Goal: Task Accomplishment & Management: Use online tool/utility

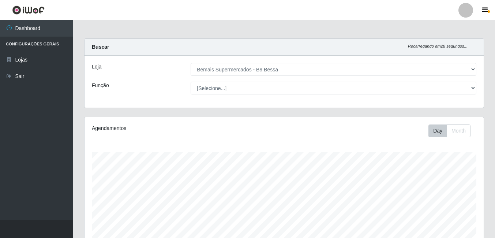
select select "410"
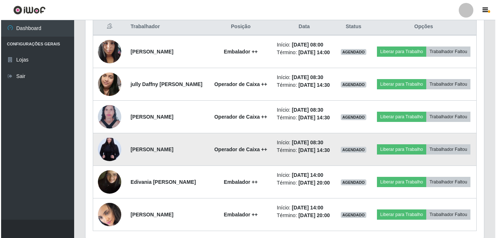
scroll to position [273, 0]
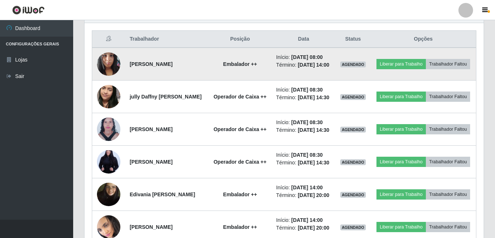
click at [113, 68] on img at bounding box center [108, 63] width 23 height 31
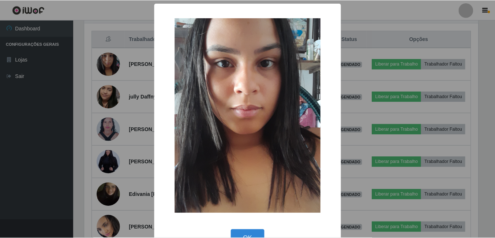
scroll to position [152, 395]
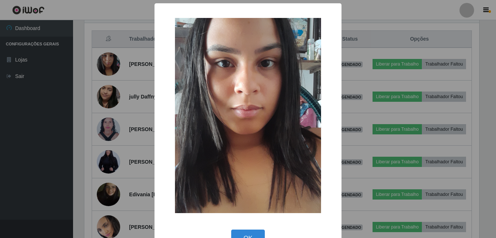
drag, startPoint x: 29, startPoint y: 133, endPoint x: 34, endPoint y: 132, distance: 4.9
click at [30, 133] on div "× OK Cancel" at bounding box center [248, 119] width 496 height 238
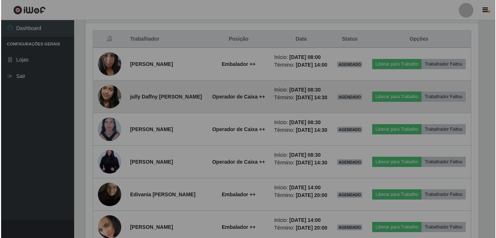
scroll to position [152, 399]
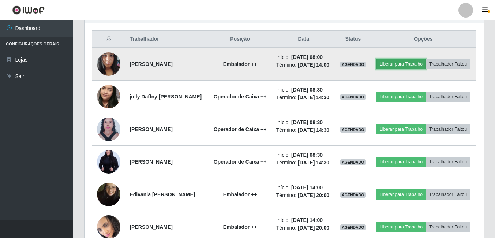
click at [407, 60] on button "Liberar para Trabalho" at bounding box center [400, 64] width 49 height 10
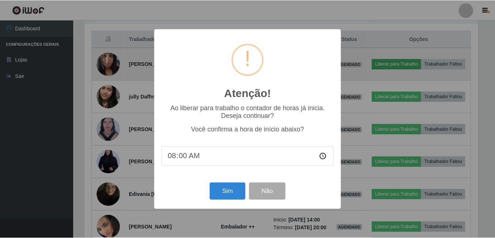
scroll to position [152, 395]
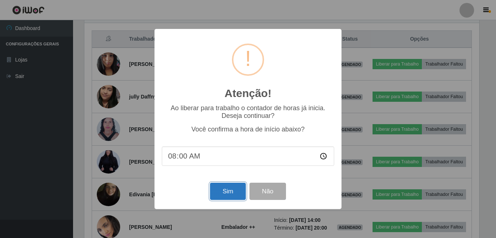
click at [218, 191] on button "Sim" at bounding box center [227, 190] width 35 height 17
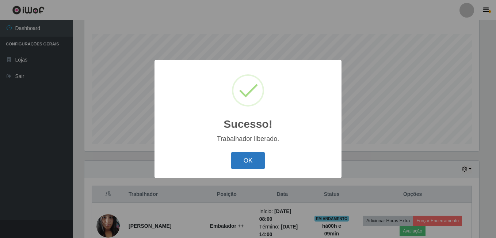
click at [252, 156] on button "OK" at bounding box center [248, 160] width 34 height 17
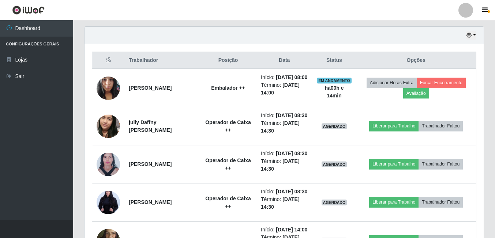
scroll to position [246, 0]
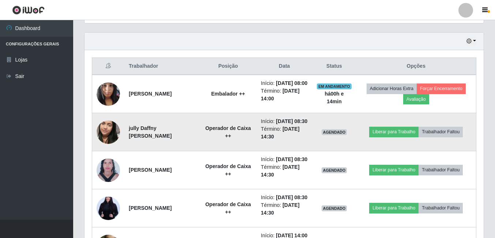
click at [104, 139] on img at bounding box center [108, 132] width 23 height 42
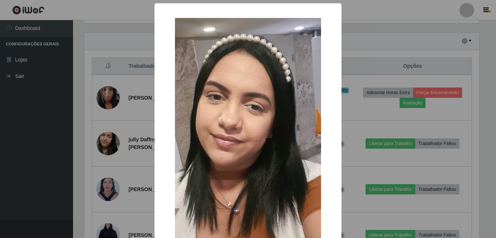
click at [77, 133] on div "× OK Cancel" at bounding box center [248, 119] width 496 height 238
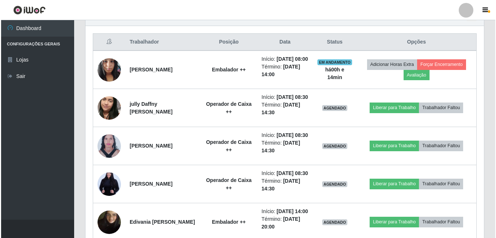
scroll to position [319, 0]
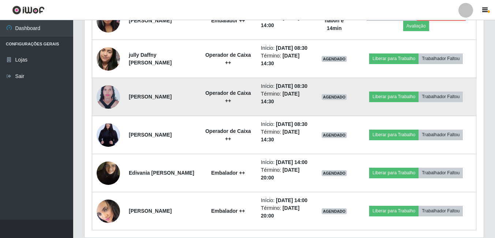
click at [108, 113] on img at bounding box center [108, 97] width 23 height 32
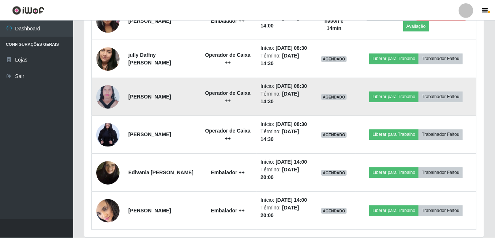
scroll to position [152, 395]
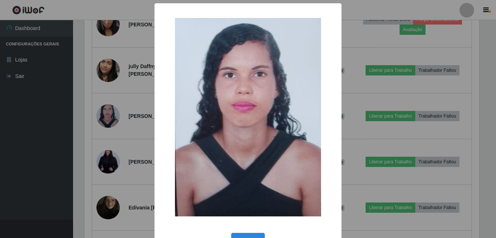
click at [56, 135] on div "× OK Cancel" at bounding box center [248, 119] width 496 height 238
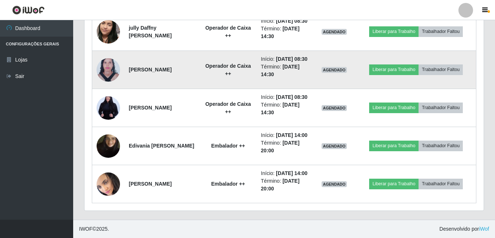
scroll to position [392, 0]
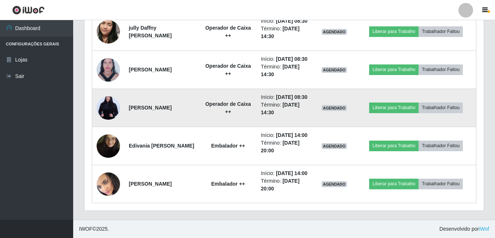
click at [111, 91] on img at bounding box center [108, 107] width 23 height 35
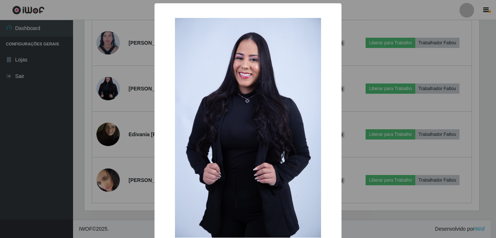
click at [59, 105] on div "× OK Cancel" at bounding box center [248, 119] width 496 height 238
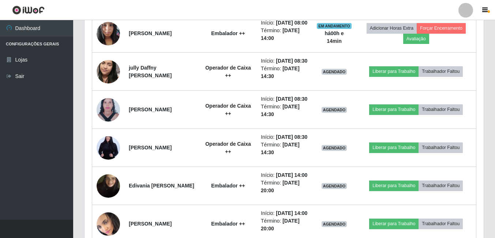
scroll to position [282, 0]
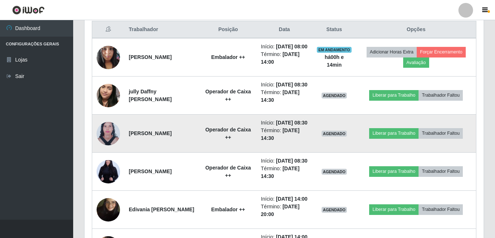
click at [114, 142] on td at bounding box center [108, 133] width 33 height 38
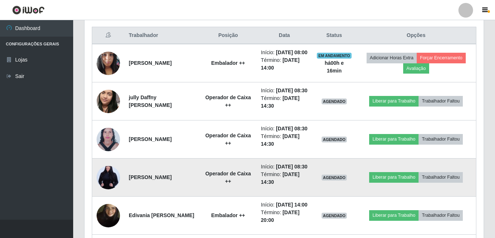
scroll to position [246, 0]
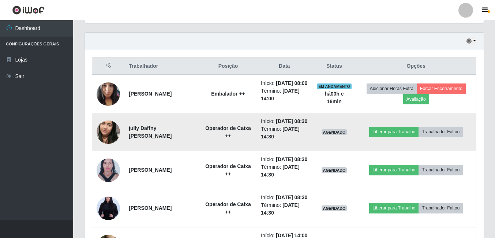
click at [110, 140] on img at bounding box center [108, 132] width 23 height 42
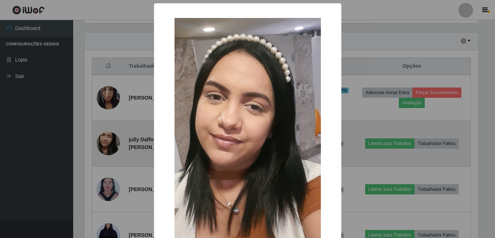
scroll to position [152, 395]
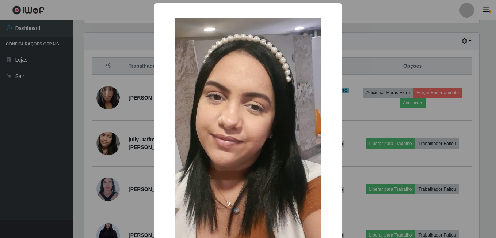
click at [72, 152] on div "× OK Cancel" at bounding box center [248, 119] width 496 height 238
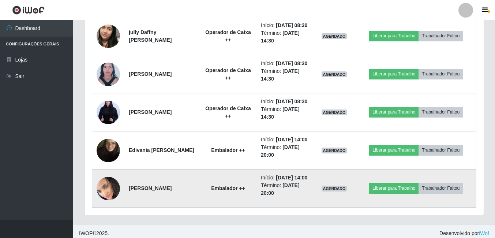
scroll to position [246, 0]
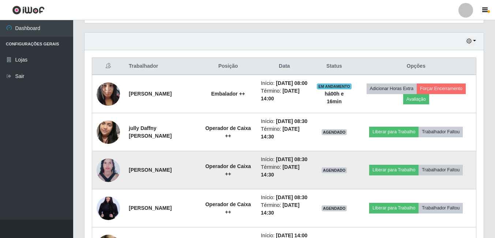
click at [107, 185] on img at bounding box center [108, 170] width 23 height 32
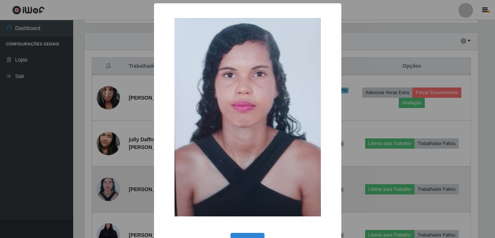
scroll to position [152, 395]
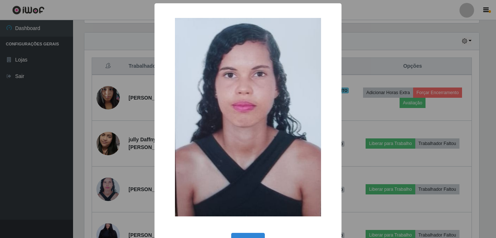
click at [91, 147] on div "× OK Cancel" at bounding box center [248, 119] width 496 height 238
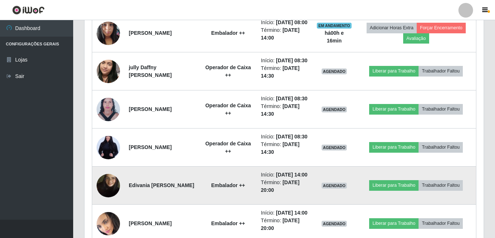
scroll to position [392, 0]
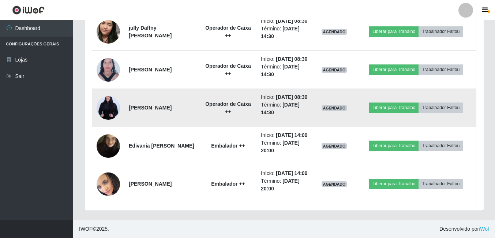
click at [108, 90] on img at bounding box center [108, 107] width 23 height 35
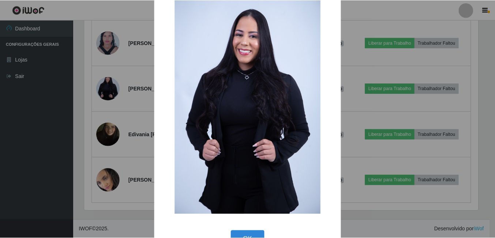
scroll to position [46, 0]
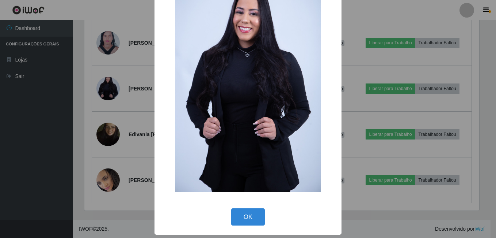
click at [86, 121] on div "× OK Cancel" at bounding box center [248, 119] width 496 height 238
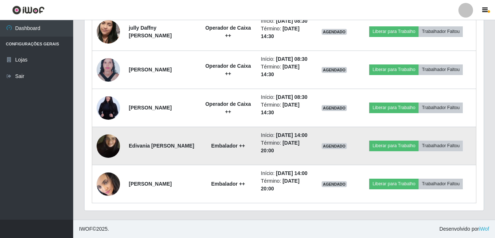
scroll to position [152, 399]
click at [104, 133] on img at bounding box center [108, 146] width 23 height 42
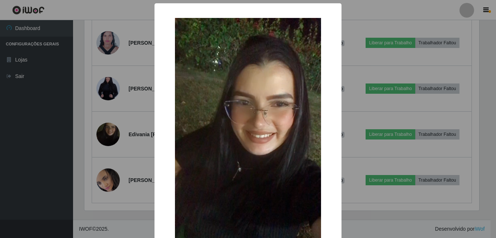
click at [73, 130] on div "× OK Cancel" at bounding box center [248, 119] width 496 height 238
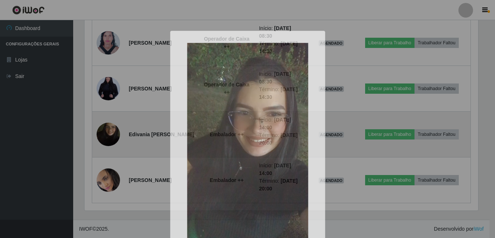
scroll to position [152, 399]
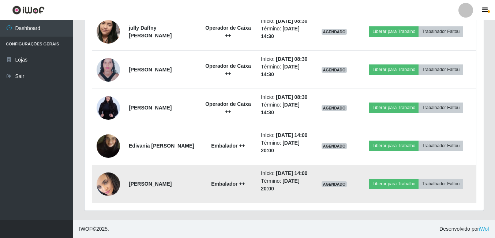
click at [108, 178] on img at bounding box center [108, 184] width 23 height 26
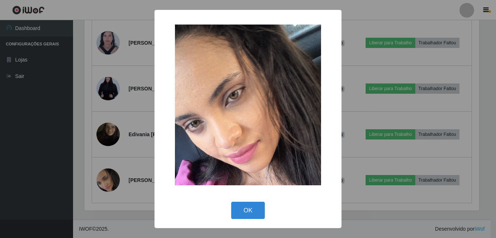
click at [68, 161] on div "× OK Cancel" at bounding box center [248, 119] width 496 height 238
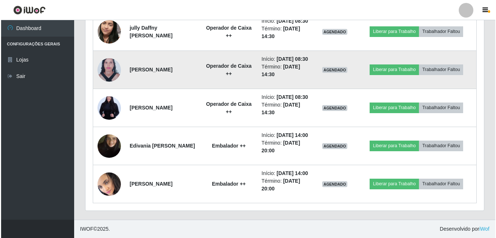
scroll to position [392, 0]
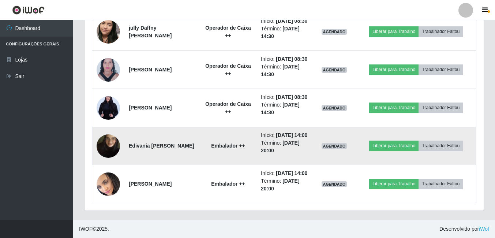
click at [114, 136] on img at bounding box center [108, 146] width 23 height 42
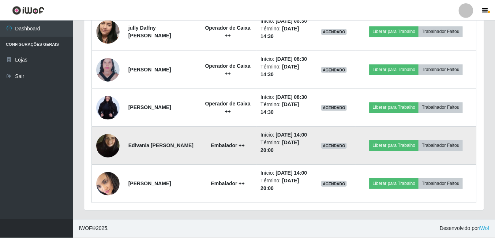
scroll to position [152, 395]
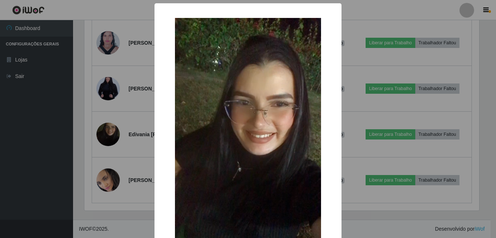
click at [70, 148] on div "× OK Cancel" at bounding box center [248, 119] width 496 height 238
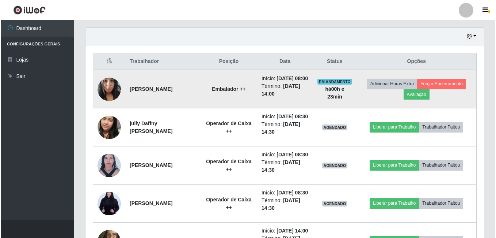
scroll to position [282, 0]
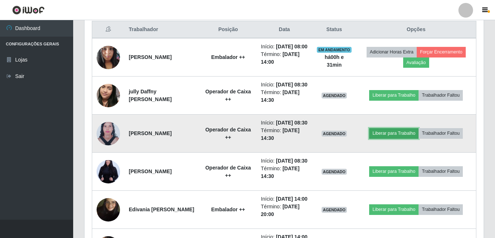
click at [411, 138] on button "Liberar para Trabalho" at bounding box center [393, 133] width 49 height 10
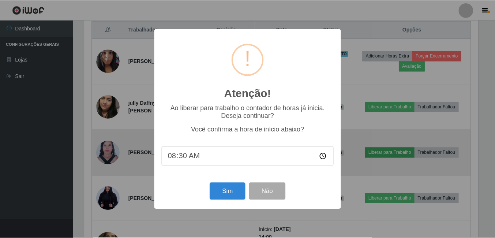
scroll to position [152, 395]
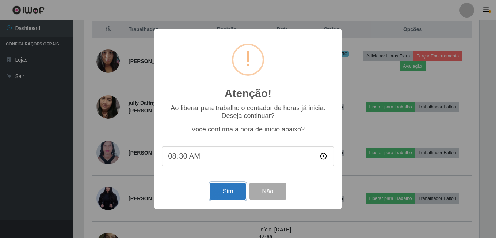
click at [217, 192] on button "Sim" at bounding box center [227, 190] width 35 height 17
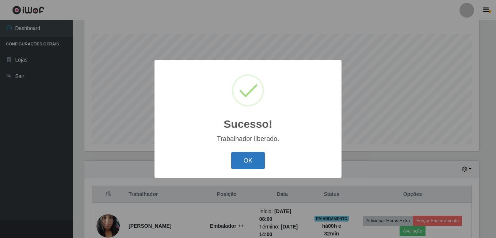
drag, startPoint x: 256, startPoint y: 159, endPoint x: 260, endPoint y: 157, distance: 4.3
click at [259, 158] on button "OK" at bounding box center [248, 160] width 34 height 17
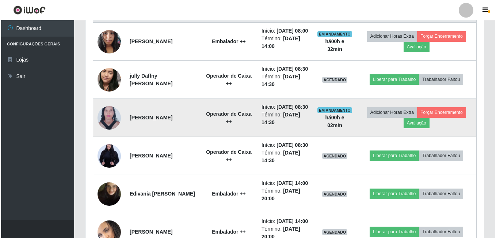
scroll to position [300, 0]
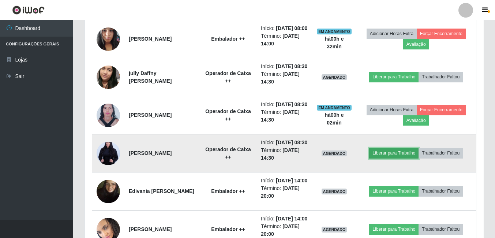
click at [398, 158] on button "Liberar para Trabalho" at bounding box center [393, 153] width 49 height 10
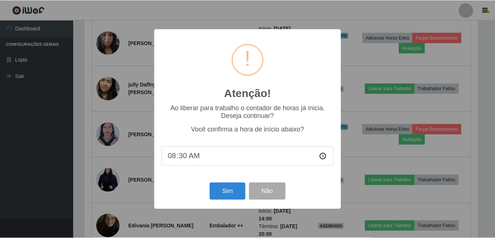
scroll to position [152, 395]
click at [237, 193] on button "Sim" at bounding box center [227, 190] width 35 height 17
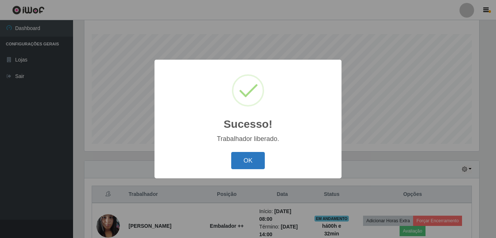
click at [252, 161] on button "OK" at bounding box center [248, 160] width 34 height 17
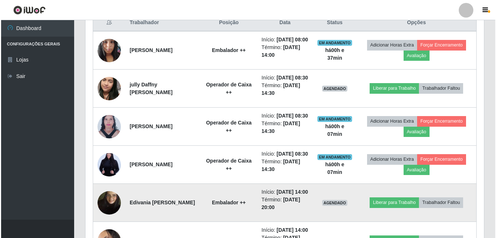
scroll to position [282, 0]
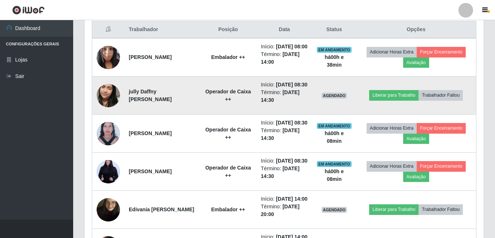
click at [113, 108] on img at bounding box center [108, 96] width 23 height 42
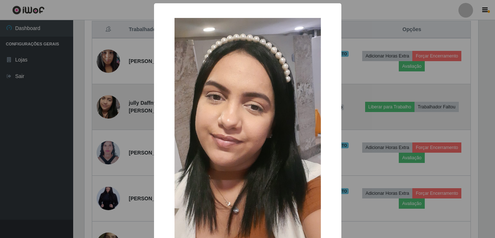
scroll to position [152, 395]
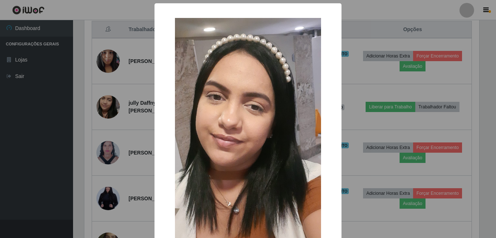
click at [81, 121] on div "× OK Cancel" at bounding box center [248, 119] width 496 height 238
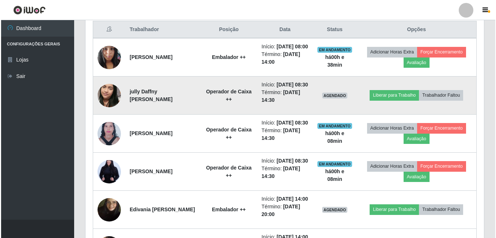
scroll to position [152, 399]
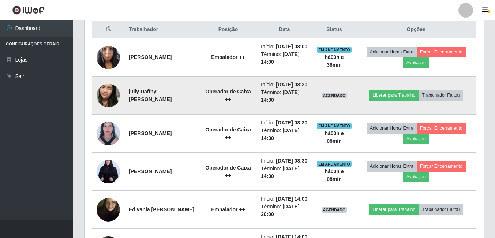
click at [112, 106] on img at bounding box center [108, 96] width 23 height 42
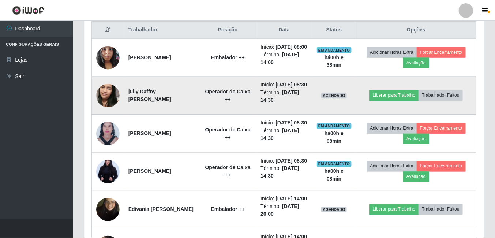
scroll to position [152, 395]
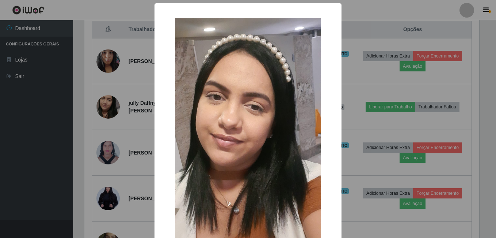
click at [102, 109] on div "× OK Cancel" at bounding box center [248, 119] width 496 height 238
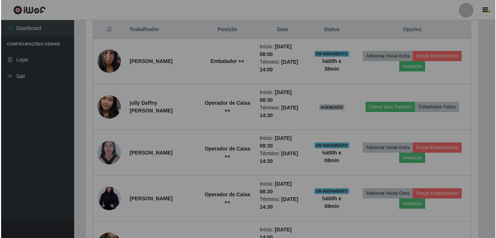
scroll to position [152, 399]
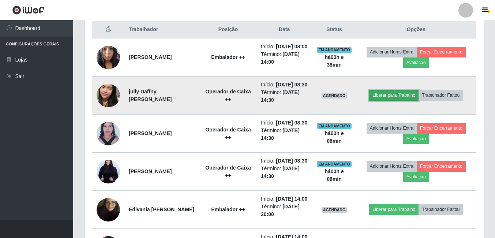
click at [411, 100] on button "Liberar para Trabalho" at bounding box center [393, 95] width 49 height 10
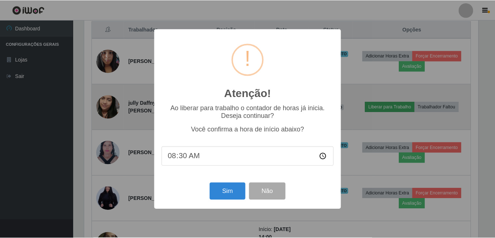
scroll to position [152, 395]
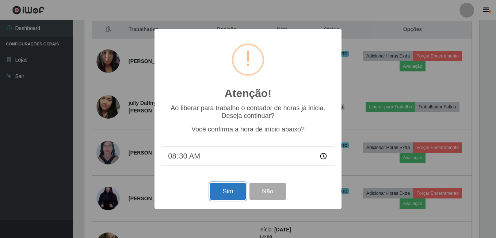
click at [220, 190] on button "Sim" at bounding box center [227, 190] width 35 height 17
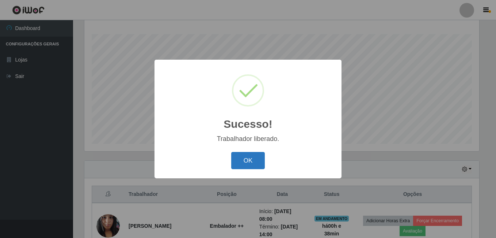
click at [244, 154] on button "OK" at bounding box center [248, 160] width 34 height 17
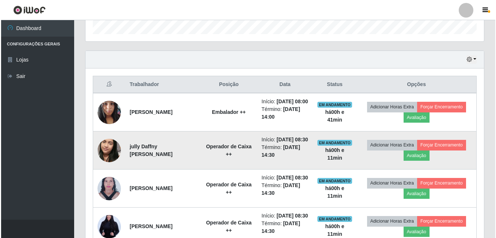
scroll to position [300, 0]
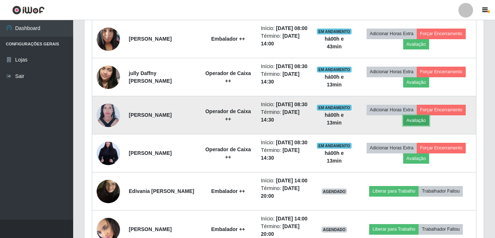
click at [423, 125] on button "Avaliação" at bounding box center [416, 120] width 26 height 10
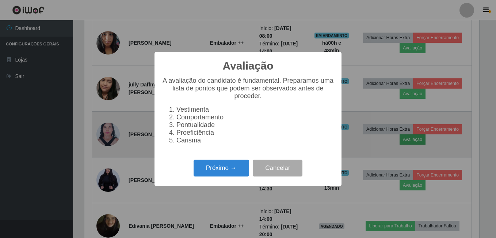
scroll to position [152, 395]
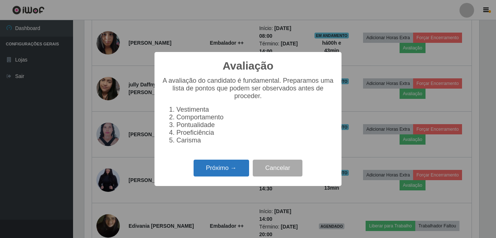
click at [224, 173] on button "Próximo →" at bounding box center [222, 167] width 56 height 17
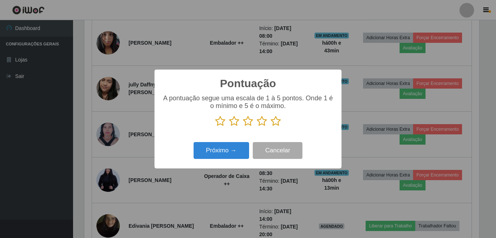
scroll to position [365389, 365145]
click at [278, 124] on icon at bounding box center [276, 121] width 10 height 11
click at [271, 126] on input "radio" at bounding box center [271, 126] width 0 height 0
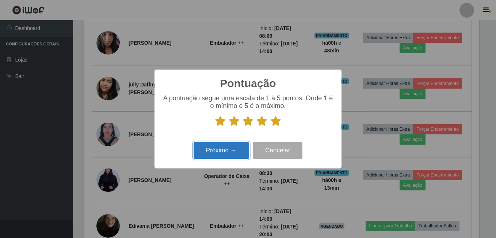
click at [242, 151] on button "Próximo →" at bounding box center [222, 150] width 56 height 17
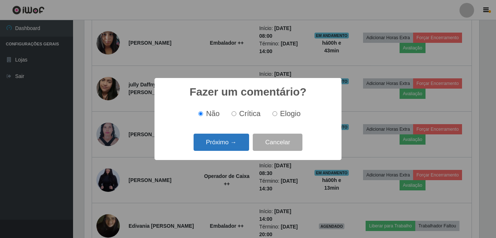
click at [234, 141] on button "Próximo →" at bounding box center [222, 141] width 56 height 17
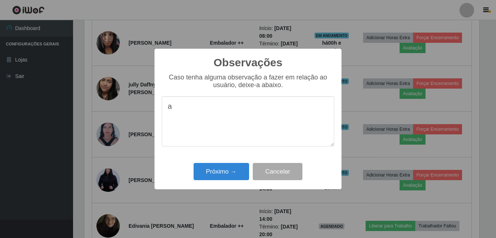
type textarea "a"
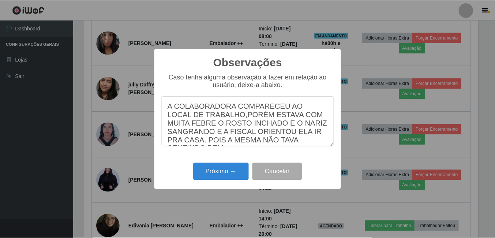
scroll to position [21, 0]
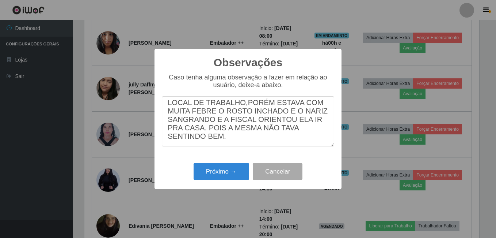
click at [296, 127] on textarea "A COLABORADORA COMPARECEU AO LOCAL DE TRABALHO,PORÉM ESTAVA COM MUITA FEBRE O R…" at bounding box center [248, 121] width 173 height 50
type textarea "A COLABORADORA COMPARECEU AO LOCAL DE TRABALHO,PORÉM ESTAVA COM MUITA FEBRE O R…"
click at [237, 168] on button "Próximo →" at bounding box center [222, 171] width 56 height 17
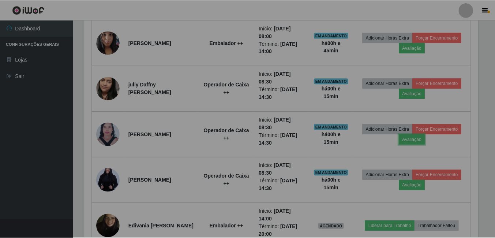
scroll to position [152, 399]
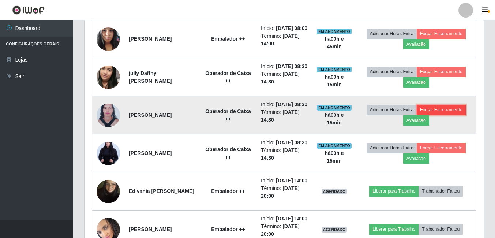
click at [442, 115] on button "Forçar Encerramento" at bounding box center [440, 110] width 49 height 10
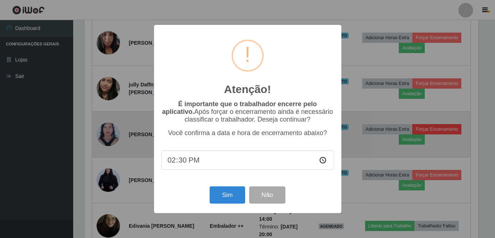
scroll to position [152, 395]
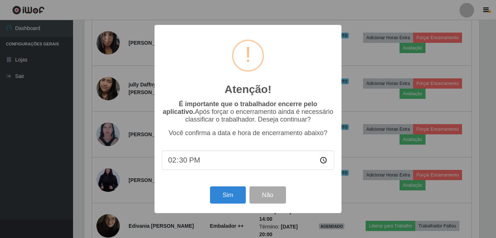
click at [185, 163] on input "14:30" at bounding box center [248, 159] width 173 height 19
click at [174, 161] on input "time" at bounding box center [248, 159] width 173 height 19
type input "08:45"
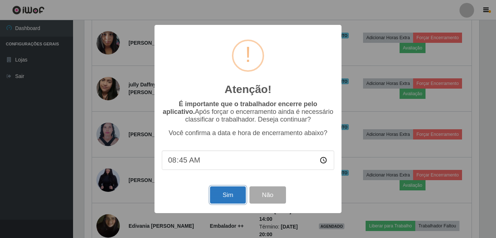
click at [239, 194] on button "Sim" at bounding box center [227, 194] width 35 height 17
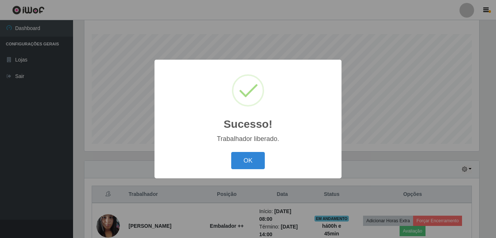
click at [241, 162] on button "OK" at bounding box center [248, 160] width 34 height 17
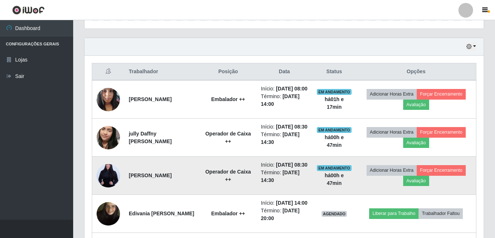
scroll to position [227, 0]
